Goal: Task Accomplishment & Management: Complete application form

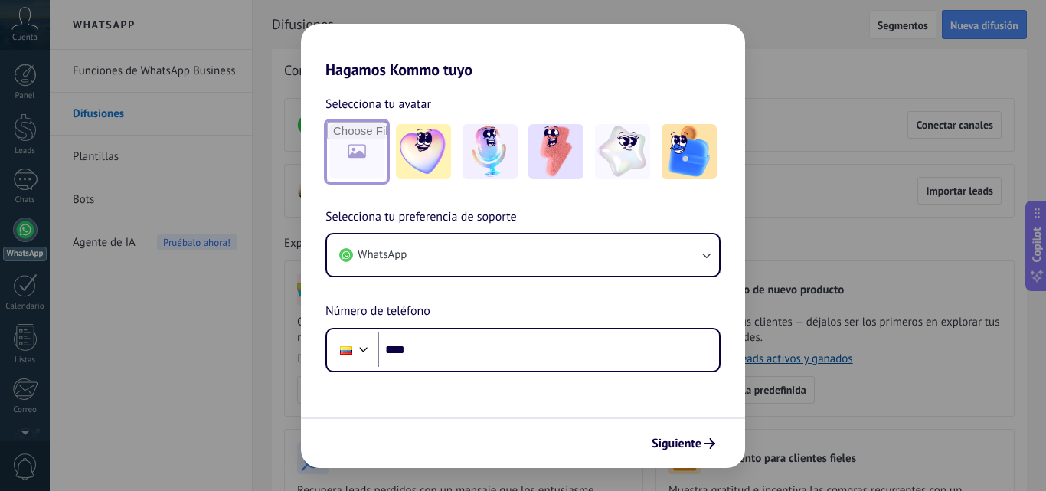
click at [371, 152] on input "file" at bounding box center [357, 152] width 60 height 60
type input "**********"
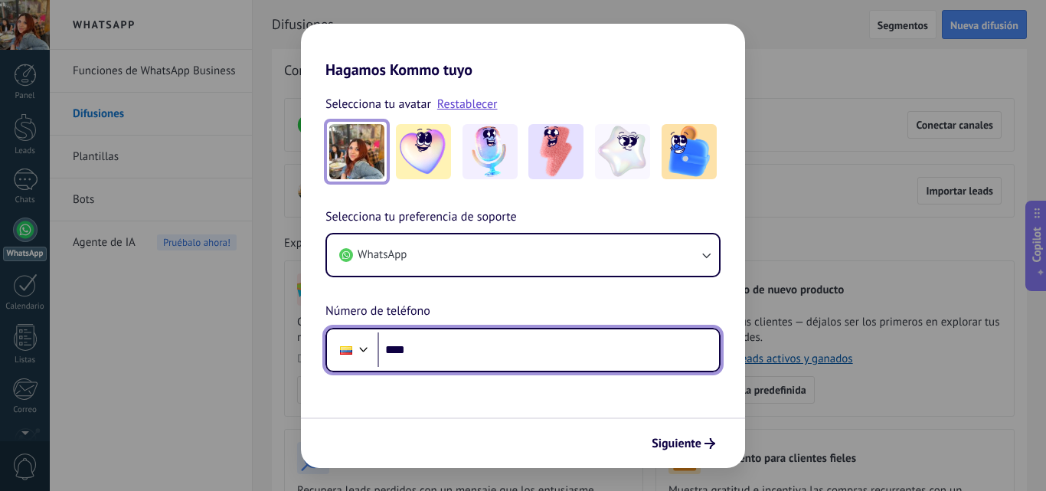
click at [365, 349] on div at bounding box center [364, 348] width 18 height 18
click at [407, 296] on div "Selecciona tu preferencia de soporte WhatsApp Número de teléfono Phone ****" at bounding box center [523, 290] width 444 height 165
type input "**********"
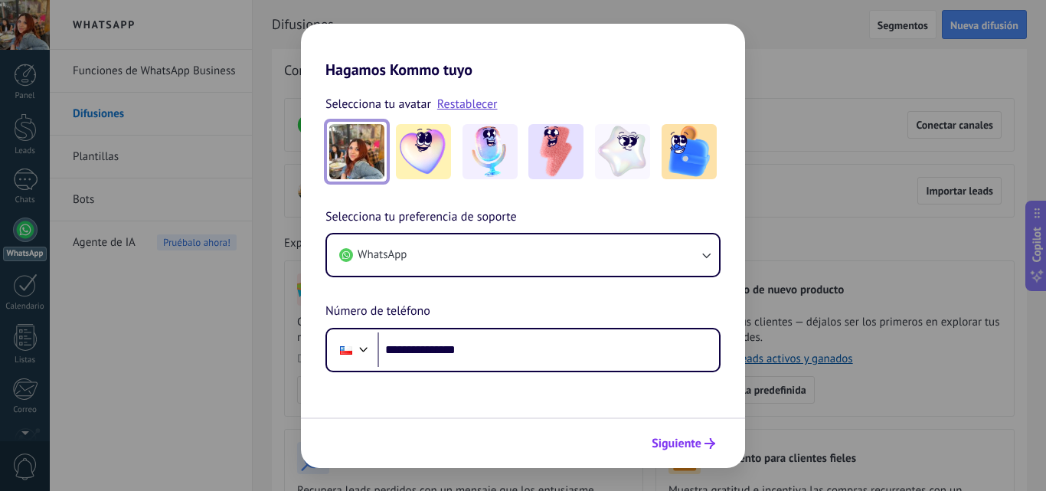
click at [703, 450] on button "Siguiente" at bounding box center [683, 443] width 77 height 26
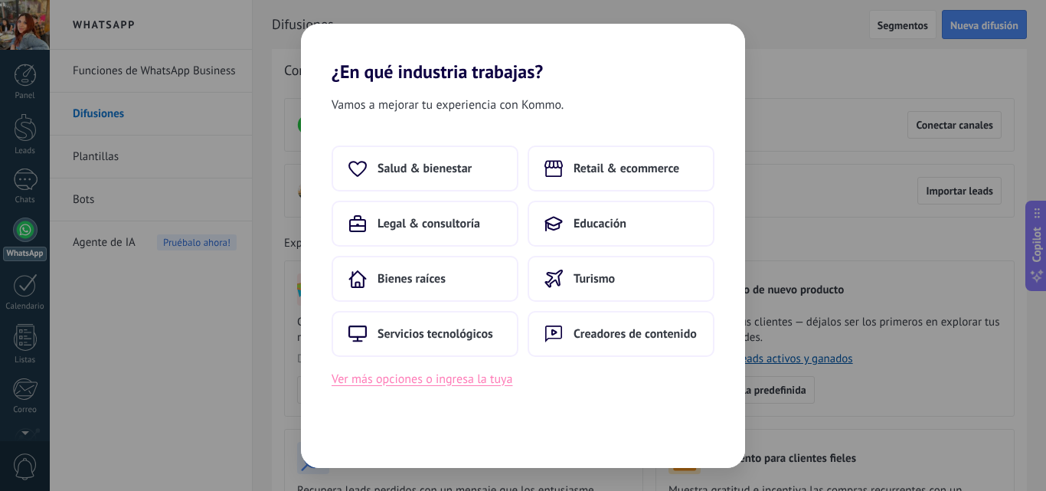
click at [396, 383] on button "Ver más opciones o ingresa la tuya" at bounding box center [422, 379] width 181 height 20
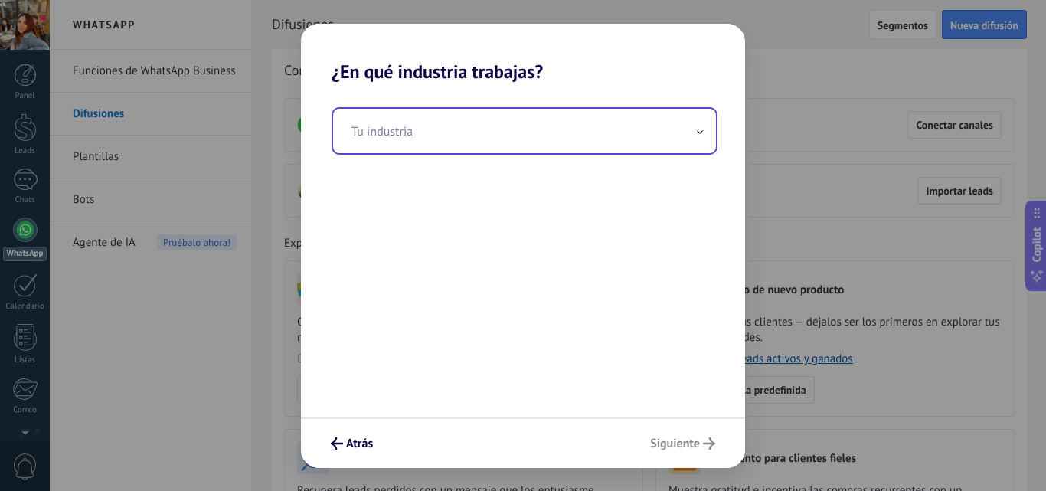
click at [561, 131] on input "text" at bounding box center [524, 131] width 383 height 44
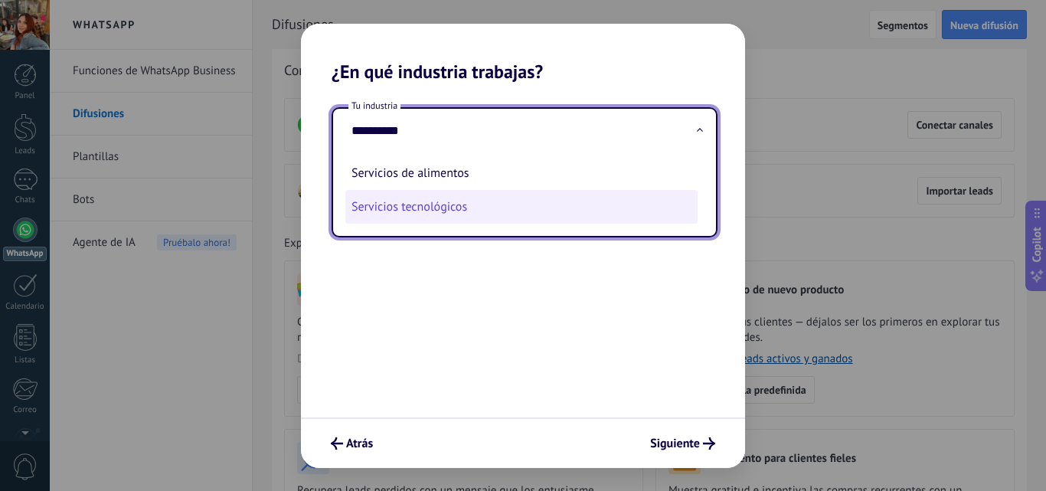
click at [510, 212] on li "Servicios tecnológicos" at bounding box center [521, 207] width 352 height 34
type input "**********"
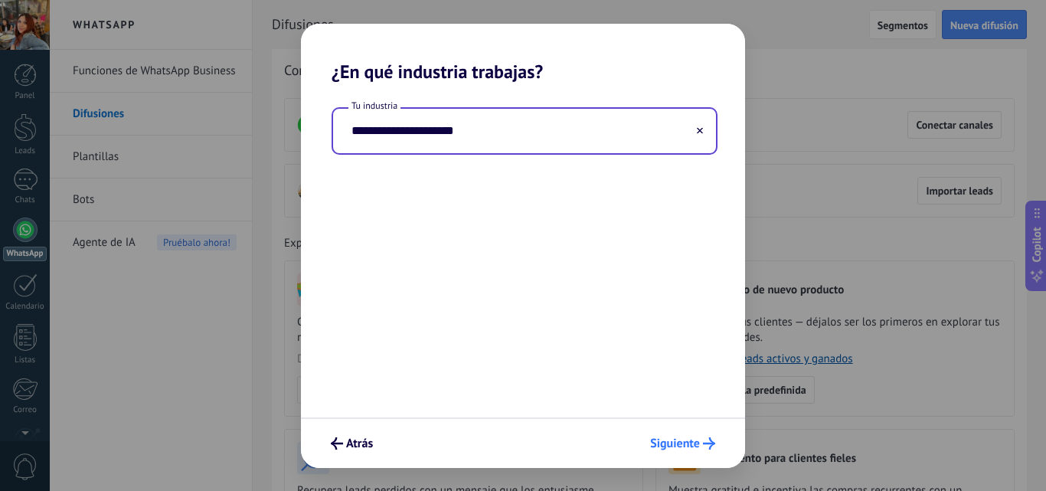
click at [677, 443] on span "Siguiente" at bounding box center [675, 443] width 50 height 11
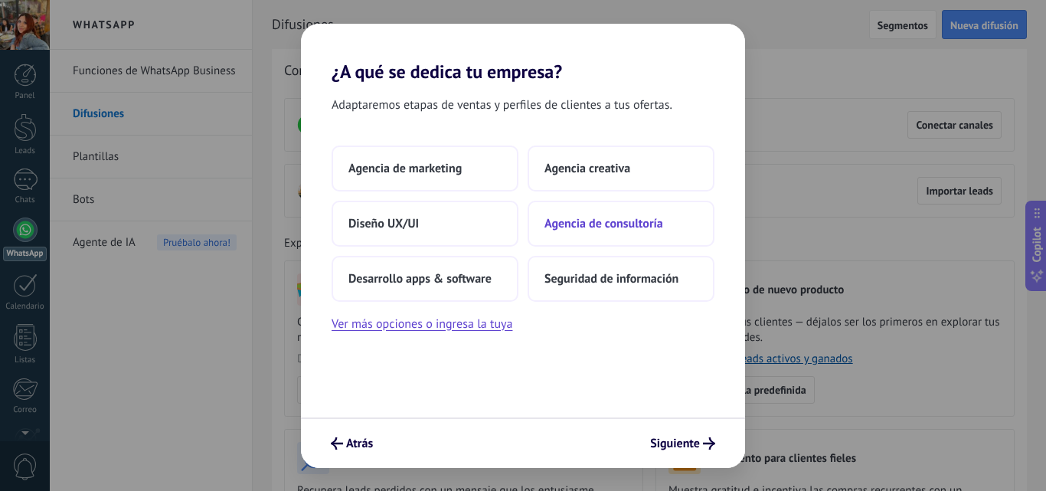
click at [617, 218] on span "Agencia de consultoría" at bounding box center [604, 223] width 119 height 15
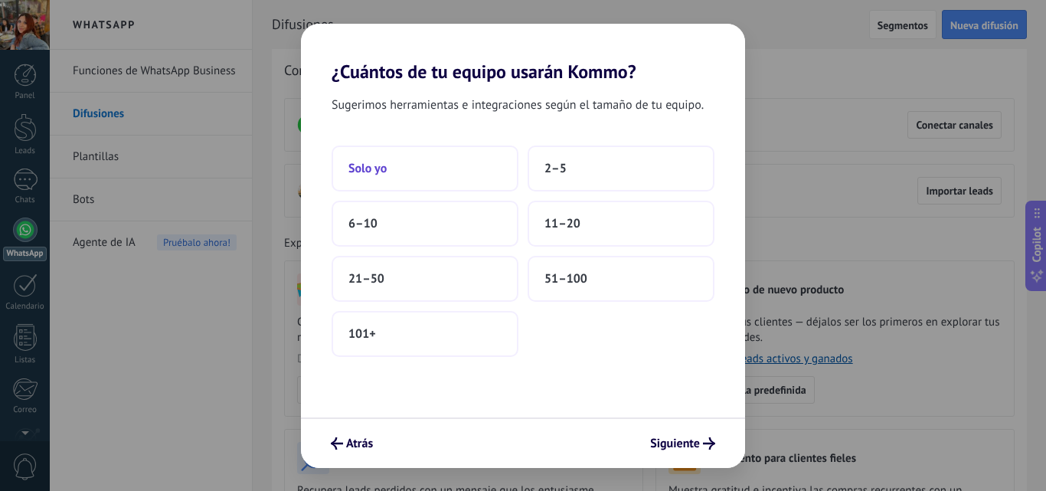
click at [428, 176] on button "Solo yo" at bounding box center [425, 169] width 187 height 46
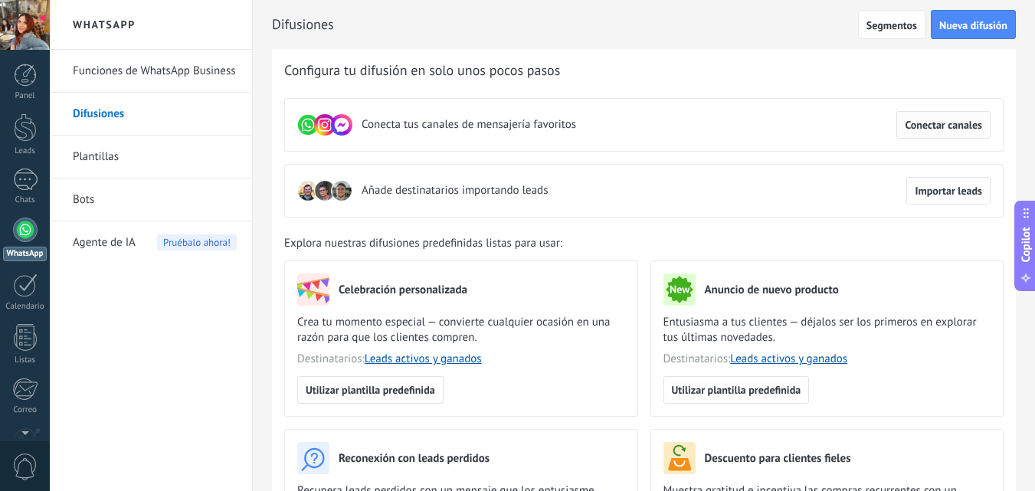
click at [925, 121] on span "Conectar canales" at bounding box center [943, 124] width 77 height 11
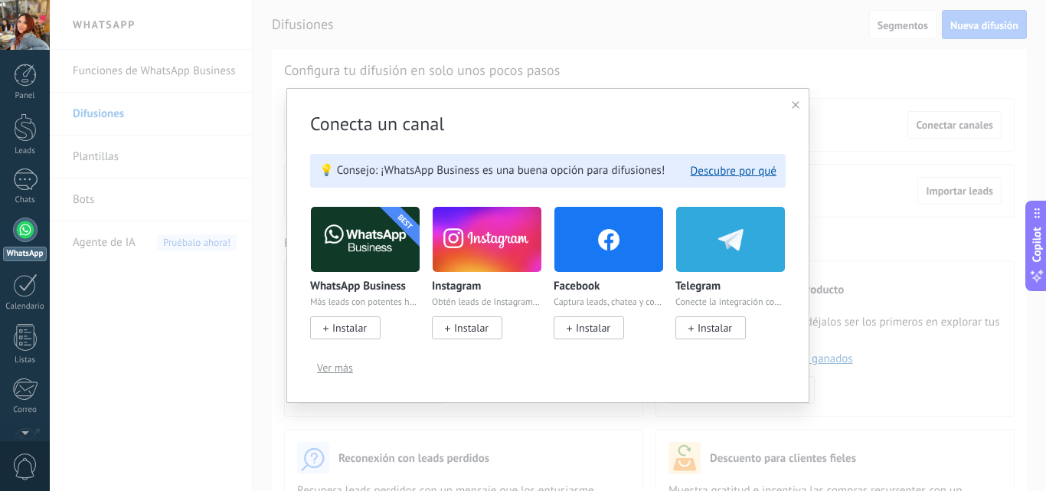
click at [345, 331] on span "Instalar" at bounding box center [349, 328] width 34 height 14
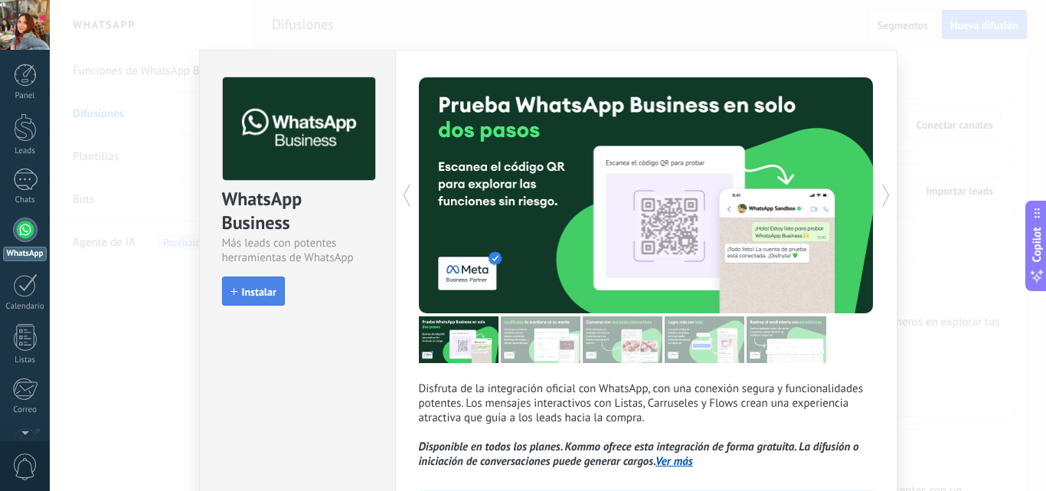
click at [257, 295] on span "Instalar" at bounding box center [259, 291] width 34 height 11
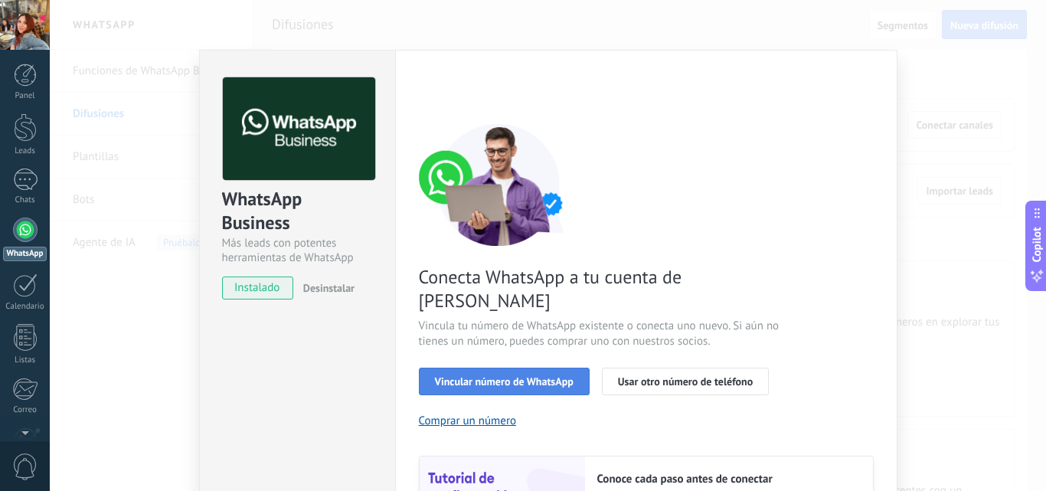
click at [545, 376] on span "Vincular número de WhatsApp" at bounding box center [504, 381] width 139 height 11
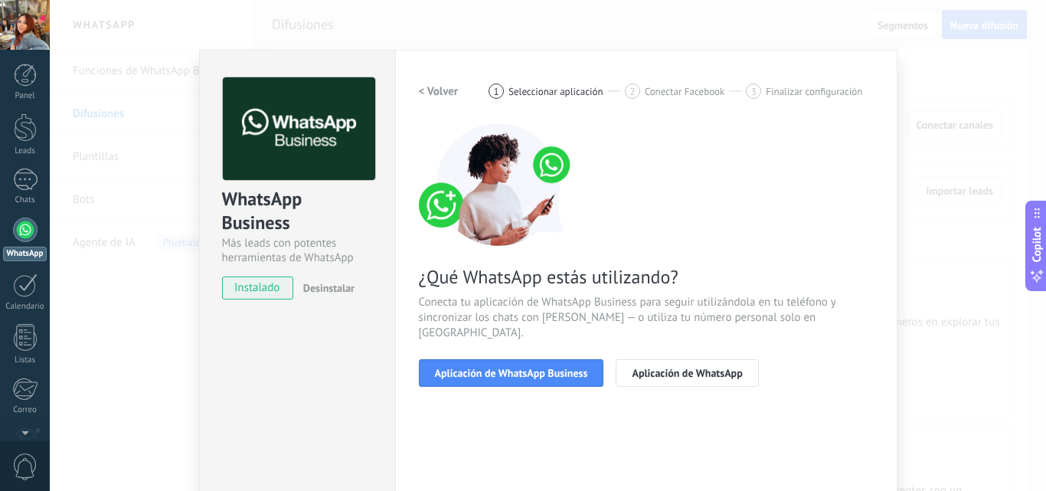
click at [545, 368] on span "Aplicación de WhatsApp Business" at bounding box center [511, 373] width 153 height 11
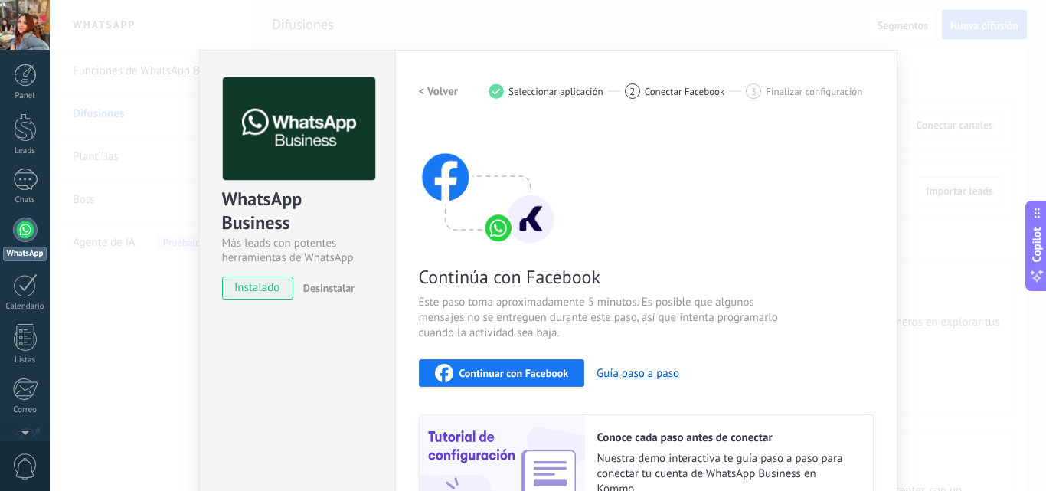
scroll to position [172, 0]
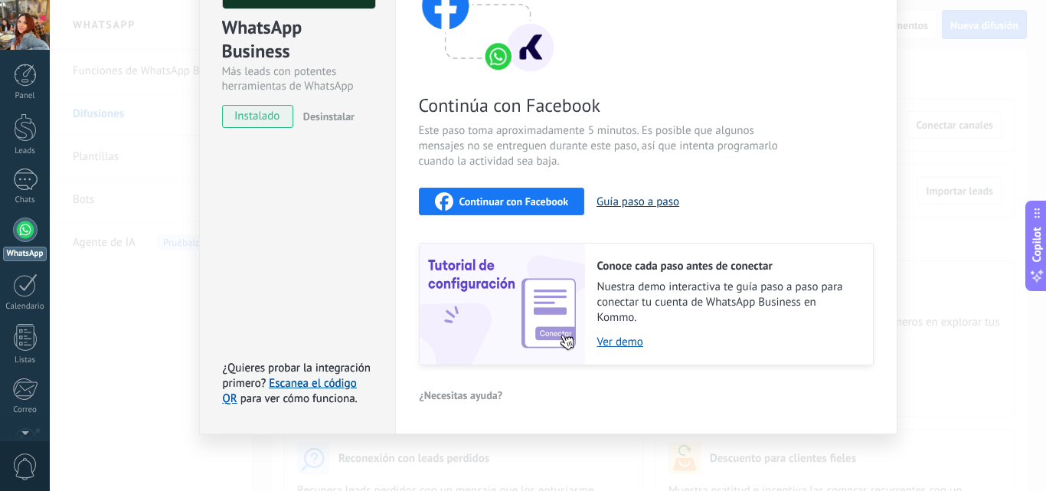
click at [640, 208] on button "Guía paso a paso" at bounding box center [638, 202] width 83 height 15
click at [622, 342] on link "Ver demo" at bounding box center [727, 342] width 260 height 15
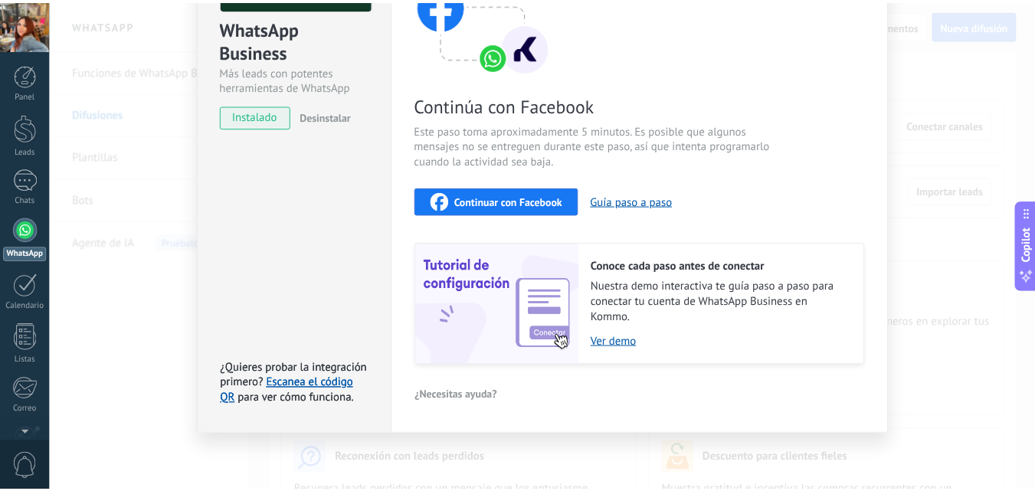
scroll to position [0, 0]
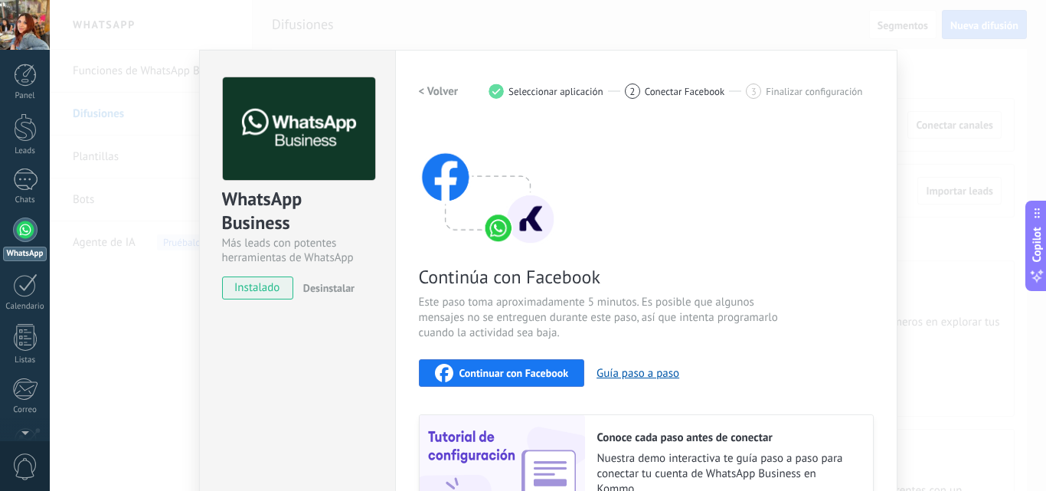
click at [17, 31] on div at bounding box center [25, 25] width 50 height 50
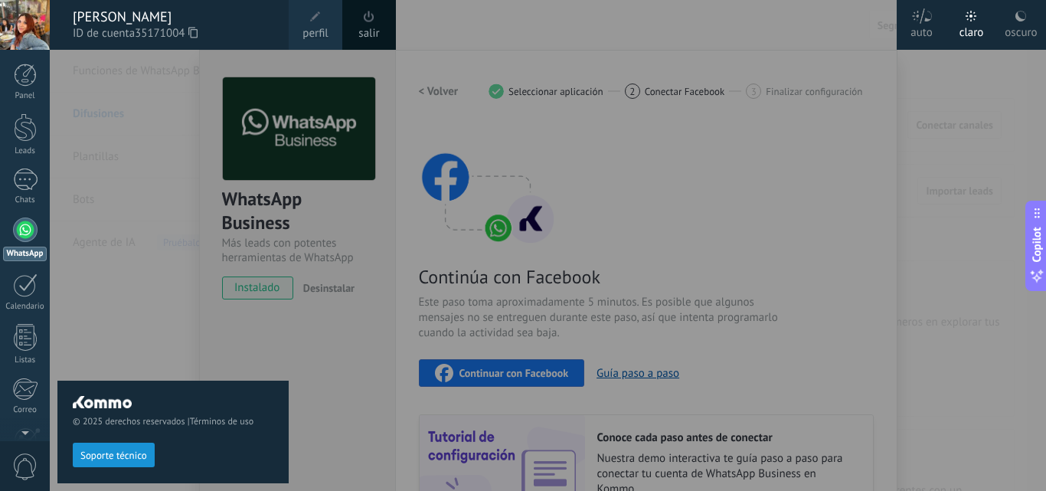
click at [941, 166] on div at bounding box center [573, 245] width 1046 height 491
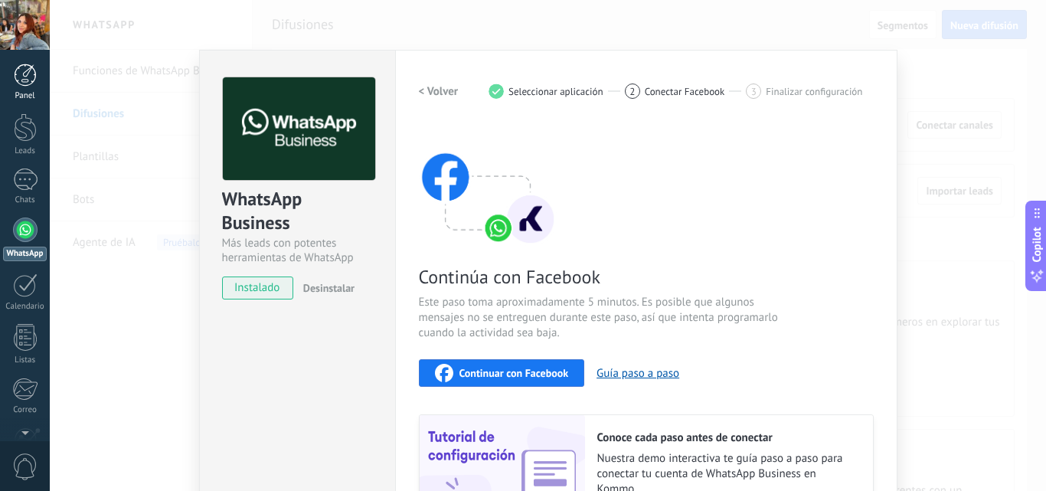
click at [23, 87] on link "Panel" at bounding box center [25, 83] width 50 height 38
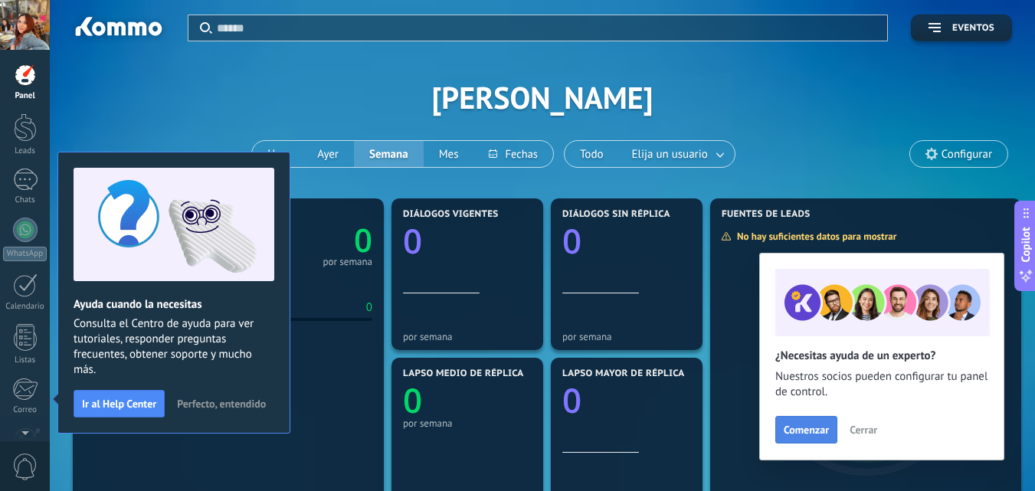
click at [790, 424] on span "Comenzar" at bounding box center [806, 429] width 45 height 11
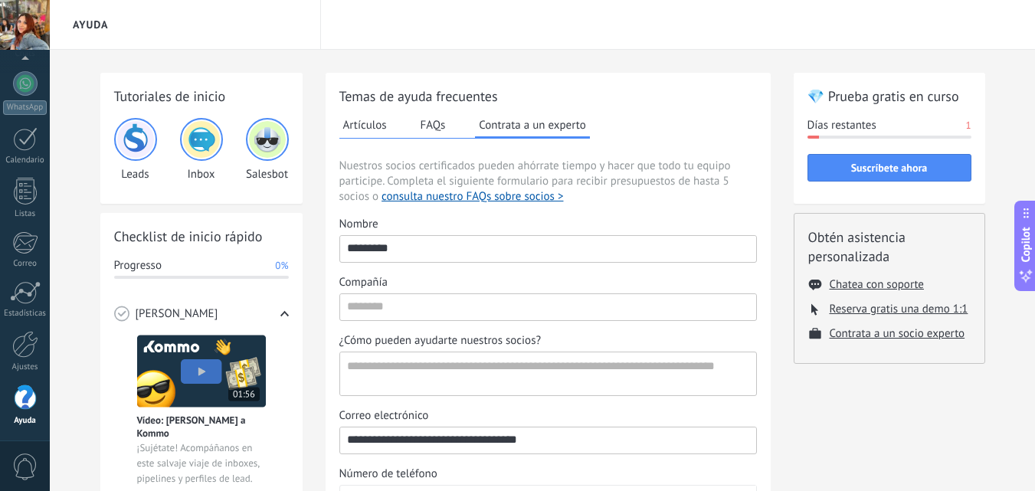
scroll to position [286, 0]
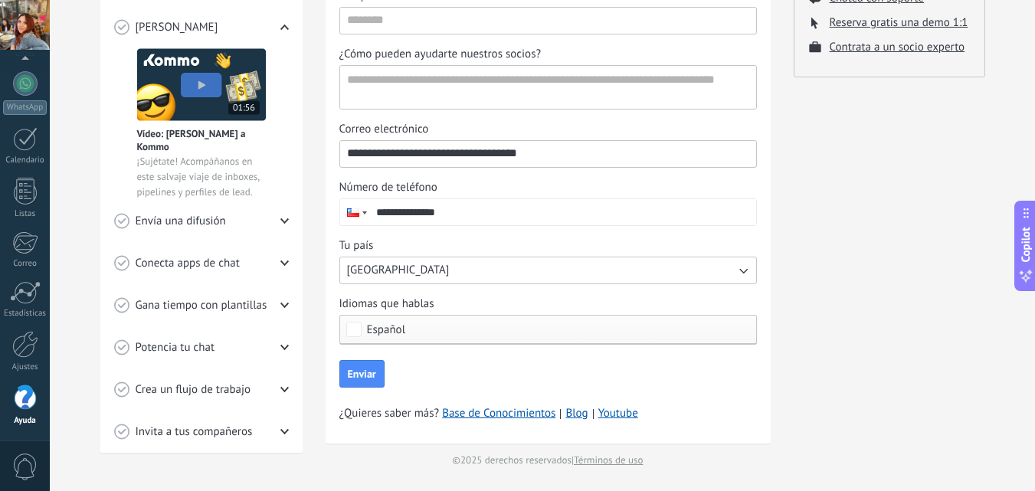
click at [742, 271] on icon "button" at bounding box center [742, 270] width 15 height 15
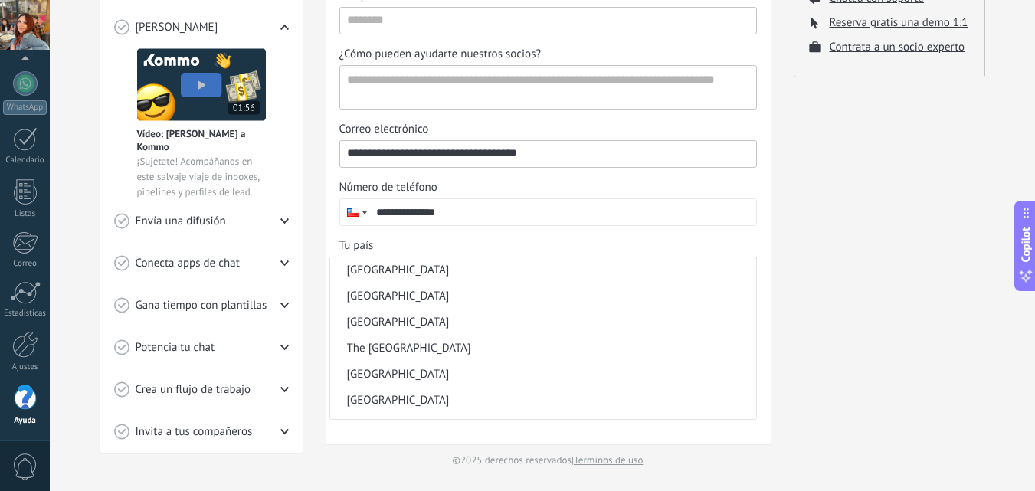
scroll to position [453, 0]
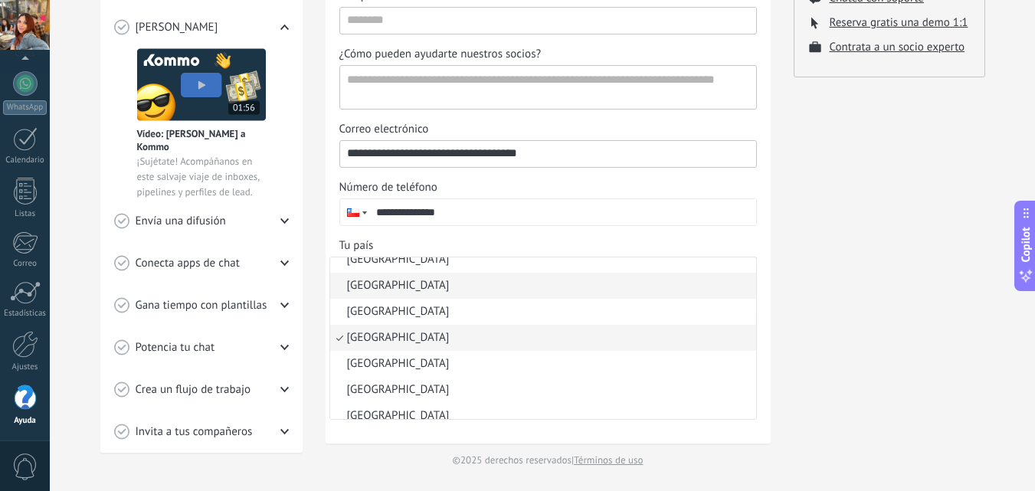
click at [712, 294] on li "[GEOGRAPHIC_DATA]" at bounding box center [543, 286] width 426 height 26
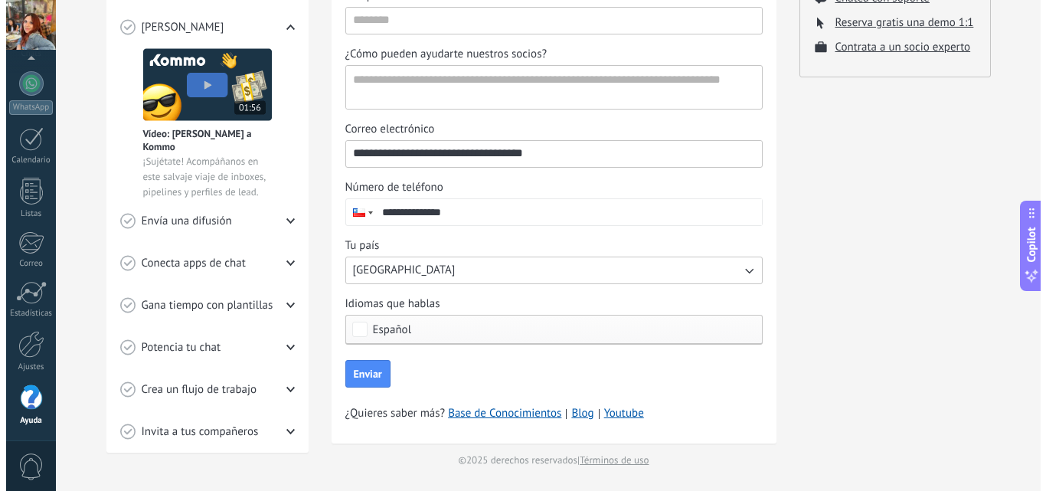
scroll to position [0, 0]
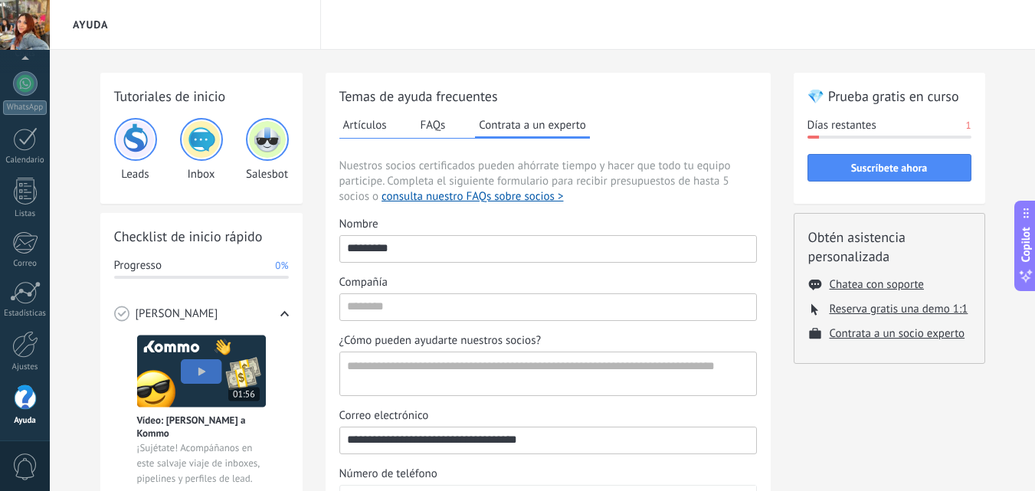
click at [643, 218] on div "Nombre" at bounding box center [547, 224] width 417 height 15
click at [643, 236] on input "*********" at bounding box center [548, 248] width 416 height 25
click at [507, 311] on input "Compañía" at bounding box center [548, 306] width 416 height 25
type input "*"
type input "*********"
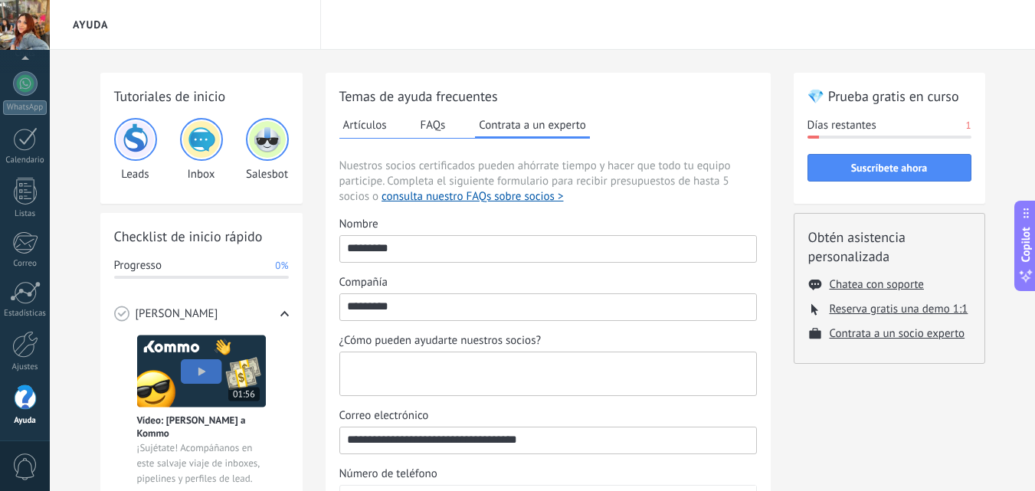
click at [455, 375] on textarea "¿Cómo pueden ayudarte nuestros socios?" at bounding box center [546, 373] width 413 height 43
type textarea "**********"
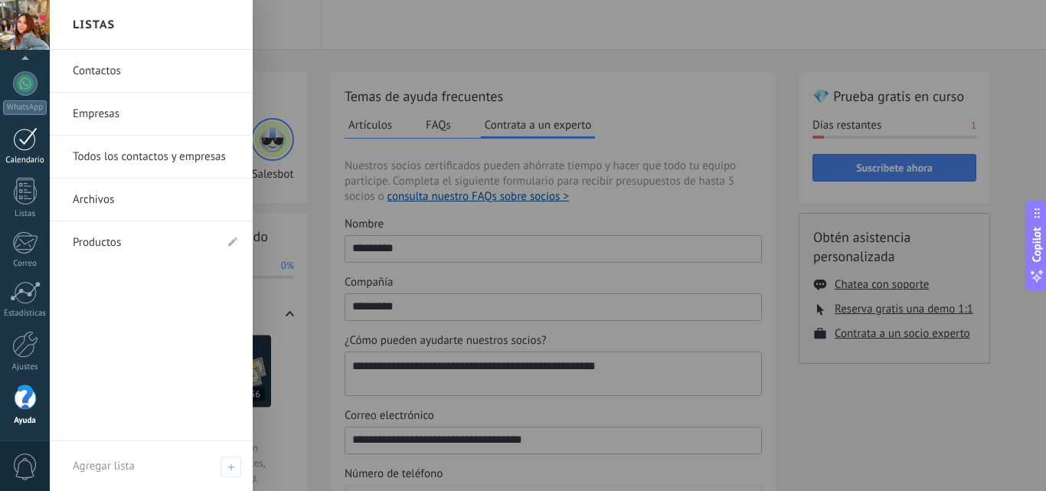
click at [30, 142] on div at bounding box center [25, 139] width 25 height 24
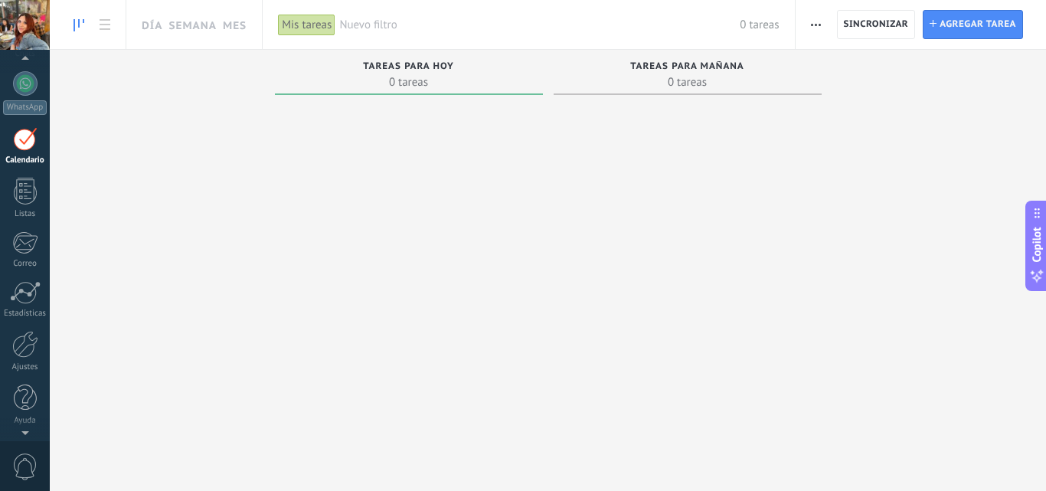
scroll to position [44, 0]
click at [26, 141] on div at bounding box center [25, 135] width 25 height 22
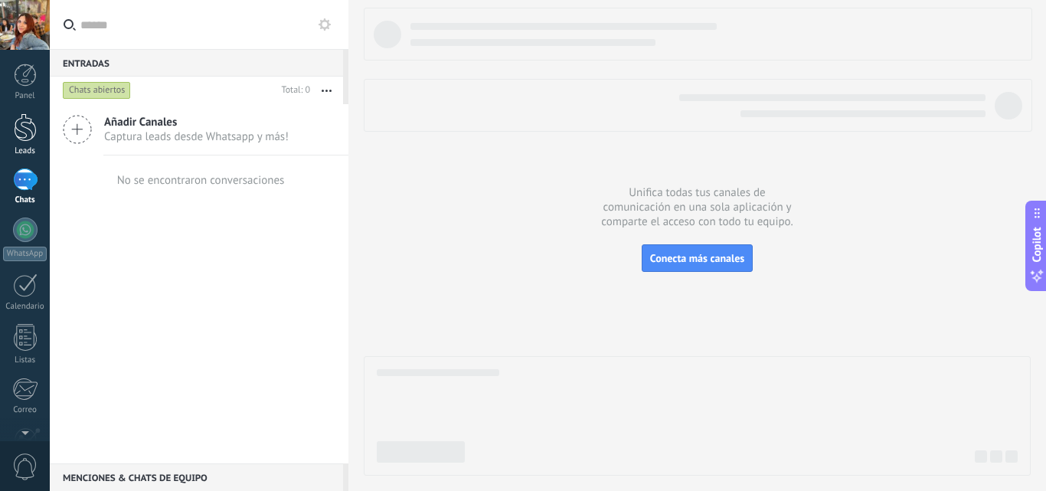
click at [25, 126] on div at bounding box center [25, 127] width 23 height 28
